Goal: Transaction & Acquisition: Download file/media

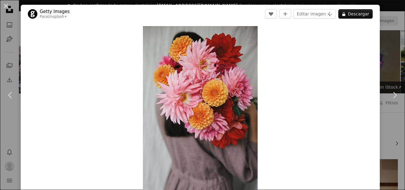
scroll to position [2561, 0]
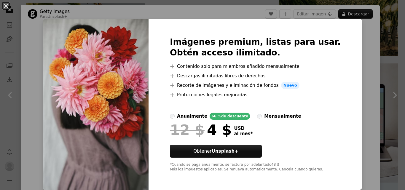
click at [350, 34] on div "An X shape Imágenes premium, listas para usar. Obtén acceso ilimitado. A plus s…" at bounding box center [202, 95] width 405 height 190
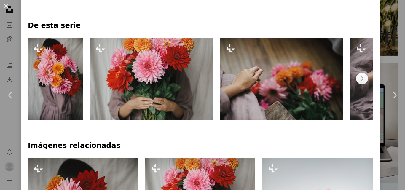
scroll to position [267, 0]
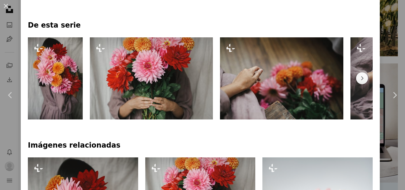
click at [150, 84] on img at bounding box center [151, 78] width 123 height 82
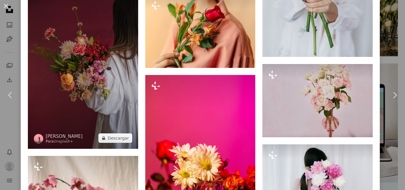
scroll to position [1275, 0]
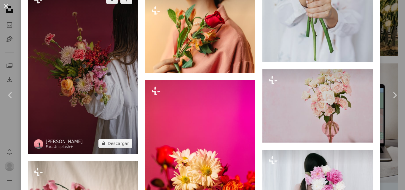
click at [90, 74] on img at bounding box center [83, 71] width 110 height 165
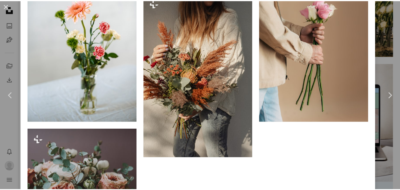
scroll to position [1891, 0]
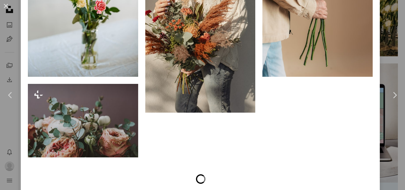
click at [378, 124] on div "An X shape Chevron left Chevron right [PERSON_NAME] Para Unsplash+ A heart A pl…" at bounding box center [202, 95] width 405 height 190
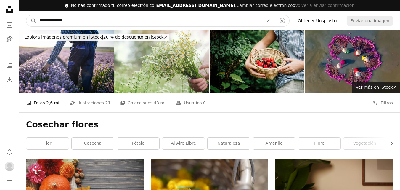
click at [142, 22] on input "**********" at bounding box center [149, 20] width 226 height 11
paste input "Encuentra imágenes en todo el sitio"
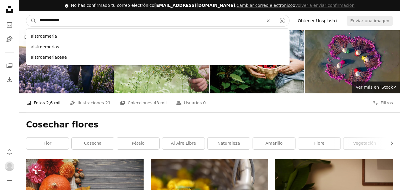
type input "**********"
click at [26, 15] on button "A magnifying glass" at bounding box center [31, 20] width 10 height 11
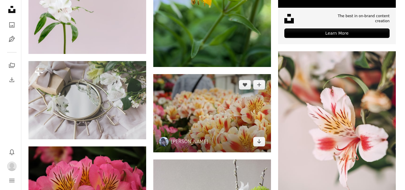
scroll to position [267, 0]
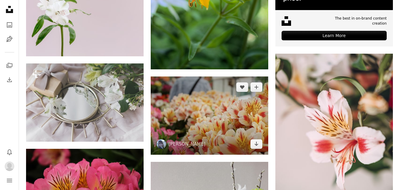
click at [208, 111] on img at bounding box center [210, 115] width 118 height 78
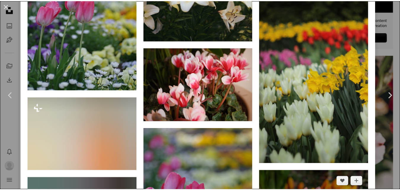
scroll to position [1067, 0]
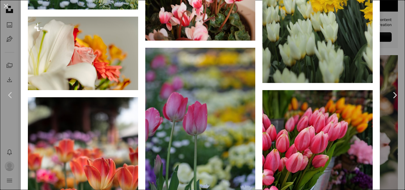
click at [385, 130] on div "An X shape Chevron left Chevron right [PERSON_NAME] A heart A plus sign Editar …" at bounding box center [202, 95] width 405 height 190
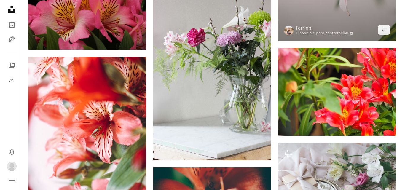
scroll to position [385, 0]
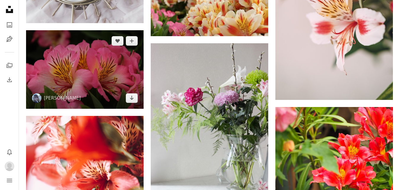
click at [107, 84] on img at bounding box center [85, 69] width 118 height 78
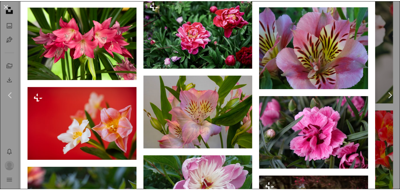
scroll to position [593, 0]
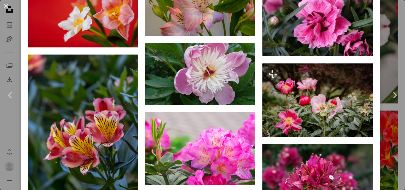
click at [385, 130] on div "An X shape Chevron left Chevron right [PERSON_NAME] A heart A plus sign Editar …" at bounding box center [202, 95] width 405 height 190
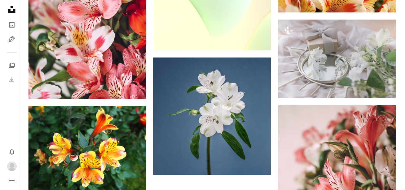
scroll to position [800, 0]
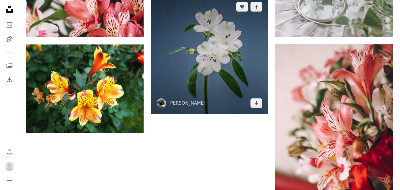
click at [218, 49] on img at bounding box center [210, 55] width 118 height 118
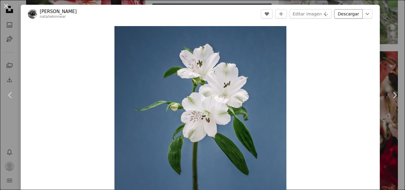
click at [349, 12] on link "Descargar" at bounding box center [348, 13] width 28 height 9
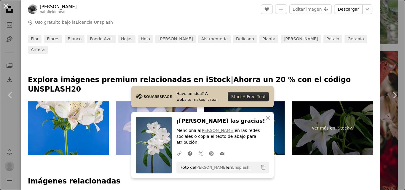
scroll to position [267, 0]
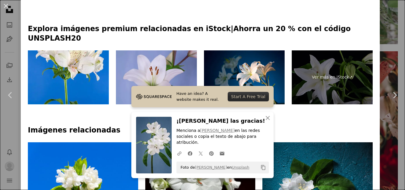
click at [279, 126] on h4 "Imágenes relacionadas" at bounding box center [200, 130] width 345 height 9
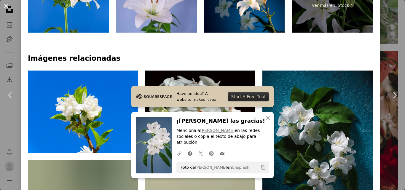
scroll to position [356, 0]
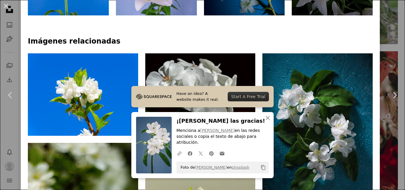
click at [264, 122] on icon "An X shape" at bounding box center [267, 117] width 7 height 7
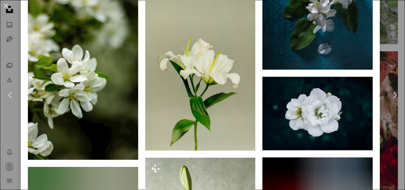
scroll to position [504, 0]
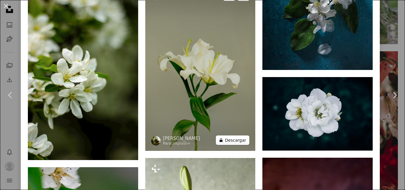
click at [234, 135] on button "A lock Descargar" at bounding box center [233, 139] width 34 height 9
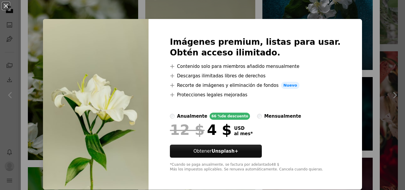
click at [348, 45] on div "An X shape Imágenes premium, listas para usar. Obtén acceso ilimitado. A plus s…" at bounding box center [202, 95] width 405 height 190
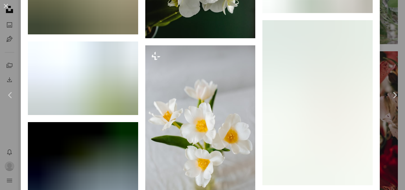
scroll to position [1423, 0]
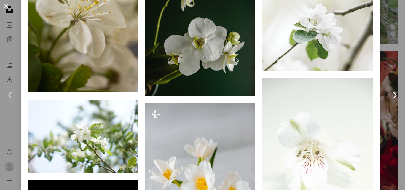
click at [384, 122] on link "Chevron right" at bounding box center [394, 95] width 21 height 57
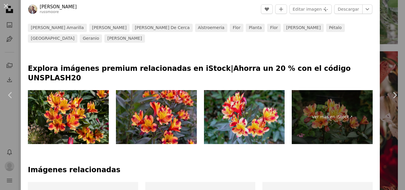
scroll to position [297, 0]
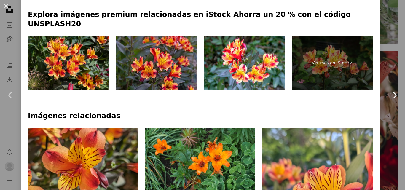
click at [384, 96] on link "Chevron right" at bounding box center [394, 95] width 21 height 57
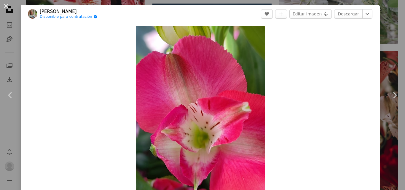
click at [385, 35] on div "An X shape Chevron left Chevron right [PERSON_NAME] Disponible para contratació…" at bounding box center [202, 95] width 405 height 190
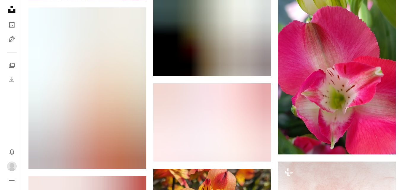
scroll to position [1097, 0]
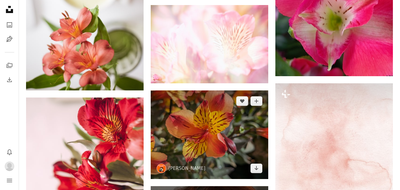
click at [189, 133] on img at bounding box center [210, 134] width 118 height 89
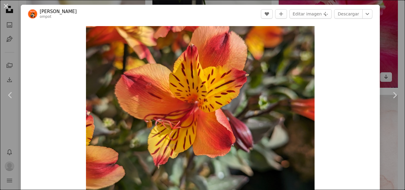
click at [385, 38] on div "An X shape Chevron left Chevron right [PERSON_NAME] ompot A heart A plus sign E…" at bounding box center [202, 95] width 405 height 190
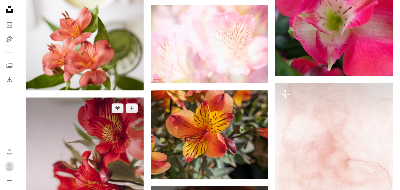
click at [115, 98] on img at bounding box center [85, 180] width 118 height 165
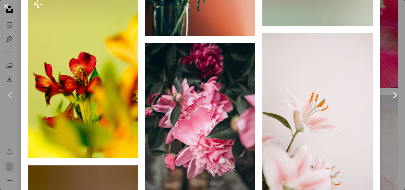
scroll to position [2980, 0]
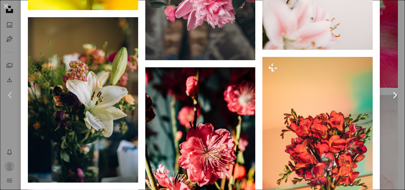
click at [384, 118] on link "Chevron right" at bounding box center [394, 95] width 21 height 57
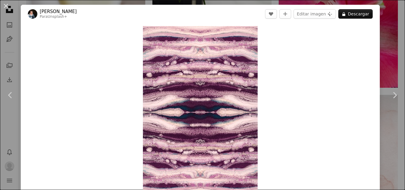
click at [385, 31] on div "An X shape Chevron left Chevron right [PERSON_NAME] Para Unsplash+ A heart A pl…" at bounding box center [202, 95] width 405 height 190
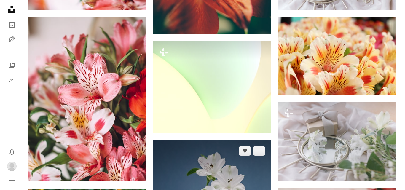
scroll to position [741, 0]
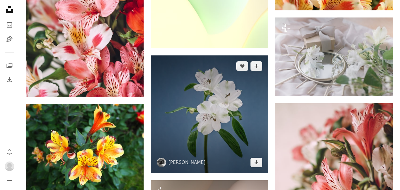
click at [219, 119] on img at bounding box center [210, 114] width 118 height 118
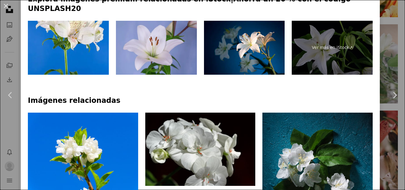
scroll to position [445, 0]
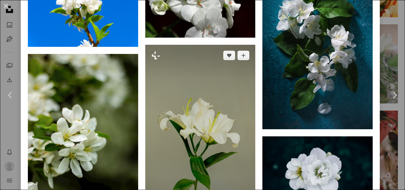
click at [218, 144] on img at bounding box center [200, 127] width 110 height 165
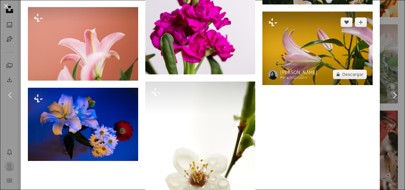
scroll to position [2191, 0]
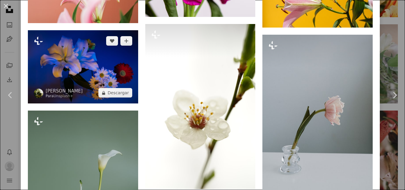
click at [93, 61] on img at bounding box center [83, 67] width 110 height 74
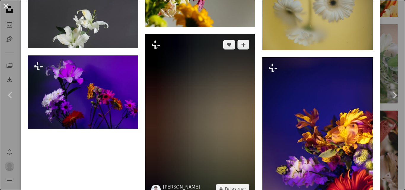
scroll to position [1949, 0]
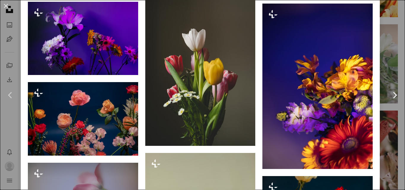
click at [384, 121] on link "Chevron right" at bounding box center [394, 95] width 21 height 57
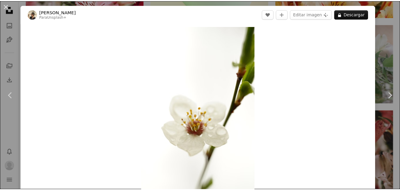
scroll to position [166, 0]
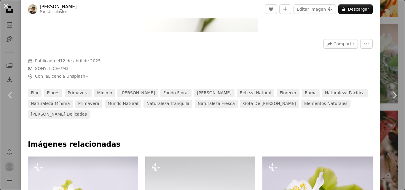
click at [391, 26] on div "An X shape Chevron left Chevron right [PERSON_NAME] Para Unsplash+ A heart A pl…" at bounding box center [202, 95] width 405 height 190
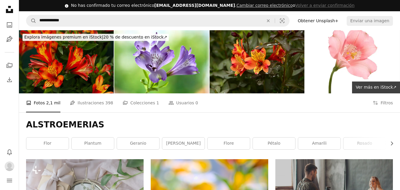
click at [161, 27] on nav "**********" at bounding box center [209, 20] width 381 height 19
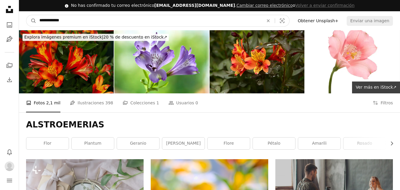
click at [160, 22] on input "**********" at bounding box center [149, 20] width 226 height 11
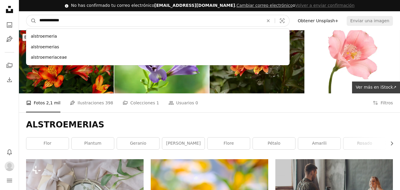
paste input "***"
type input "**********"
click at [26, 15] on button "A magnifying glass" at bounding box center [31, 20] width 10 height 11
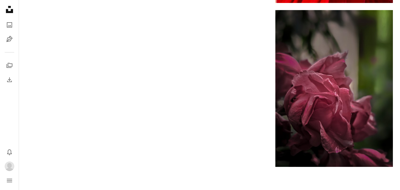
scroll to position [1126, 0]
